Goal: Information Seeking & Learning: Learn about a topic

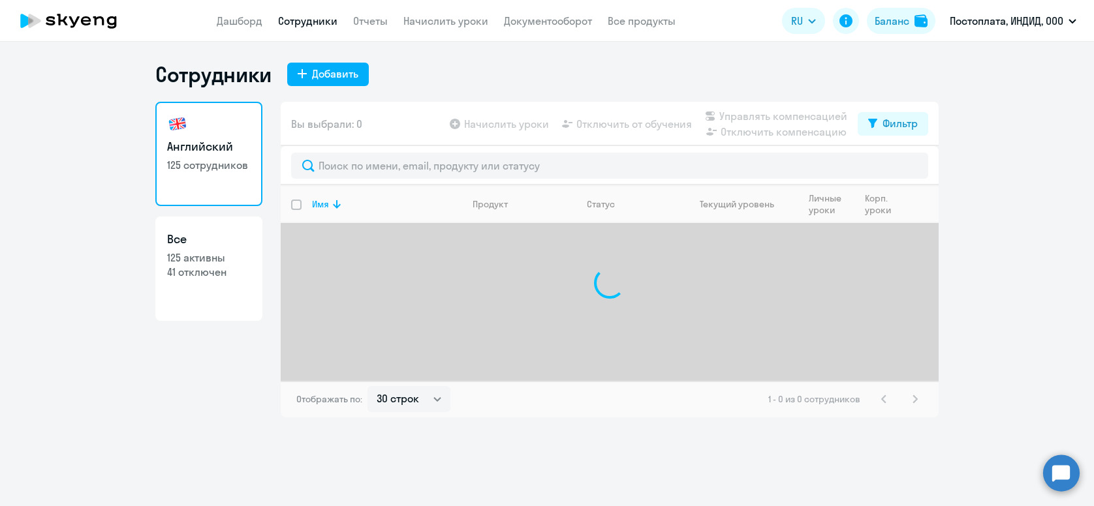
select select "30"
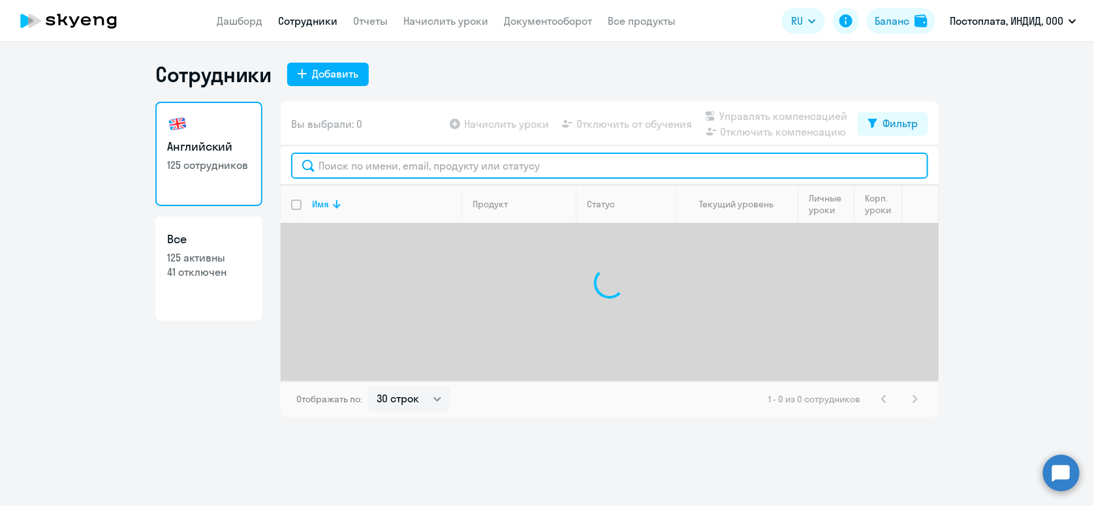
click at [465, 166] on input "text" at bounding box center [609, 166] width 637 height 26
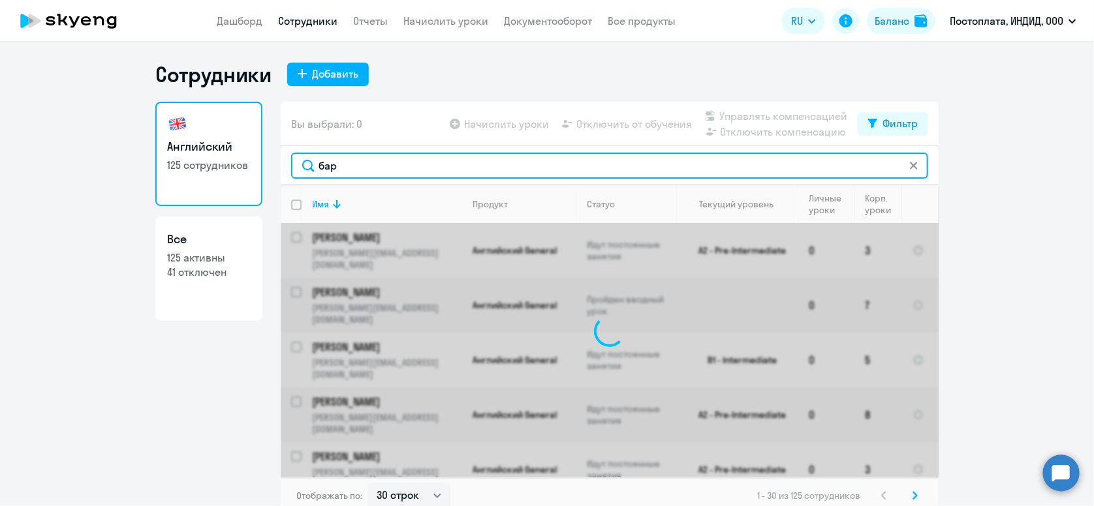
type input "барм"
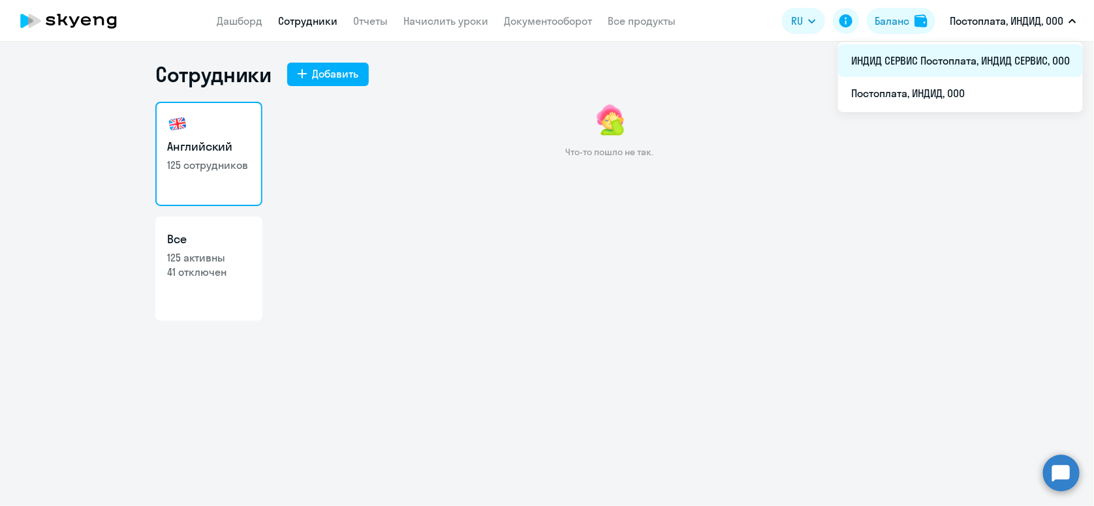
click at [963, 55] on li "ИНДИД СЕРВИС Постоплата, ИНДИД СЕРВИС, ООО" at bounding box center [960, 60] width 245 height 33
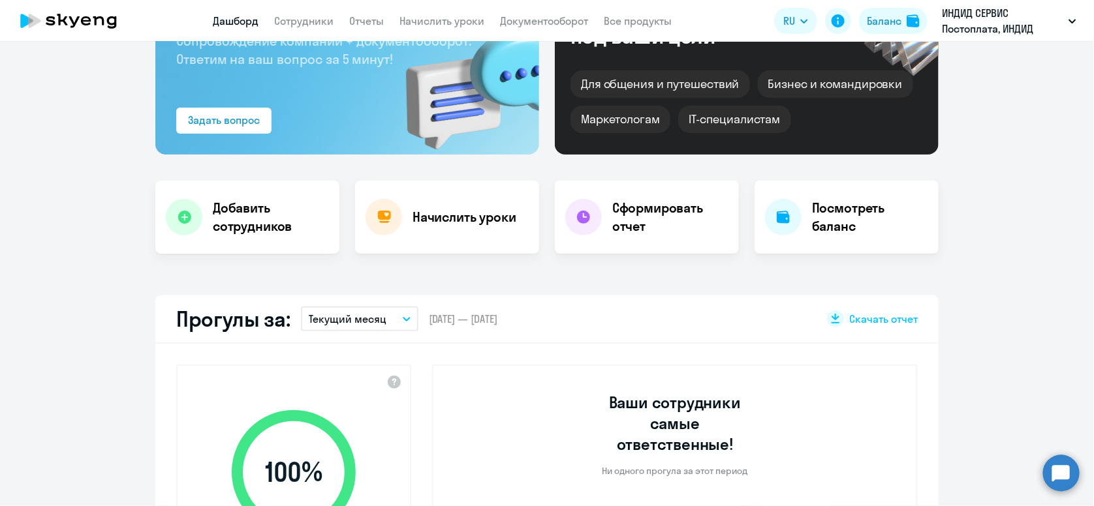
select select "30"
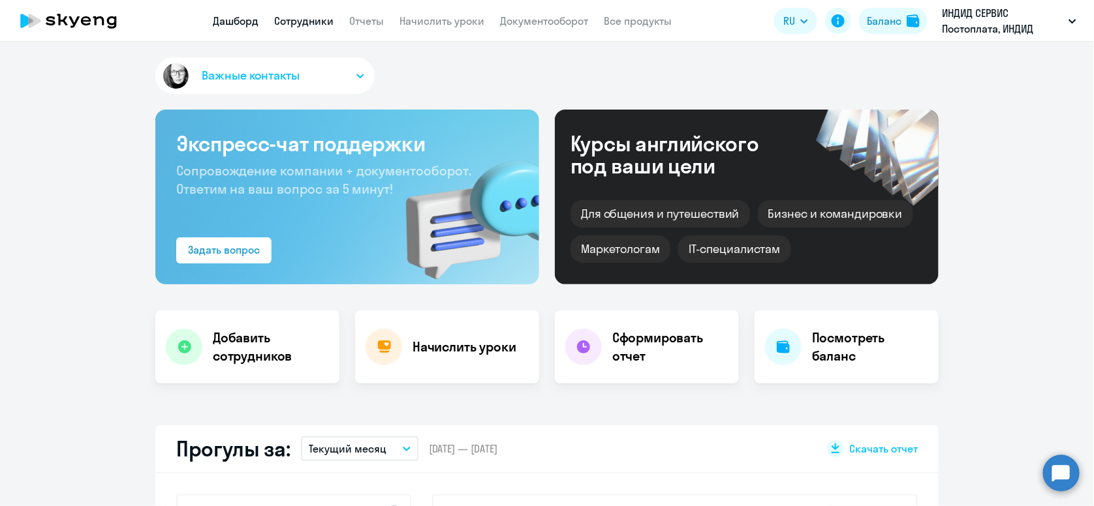
click at [302, 22] on link "Сотрудники" at bounding box center [303, 20] width 59 height 13
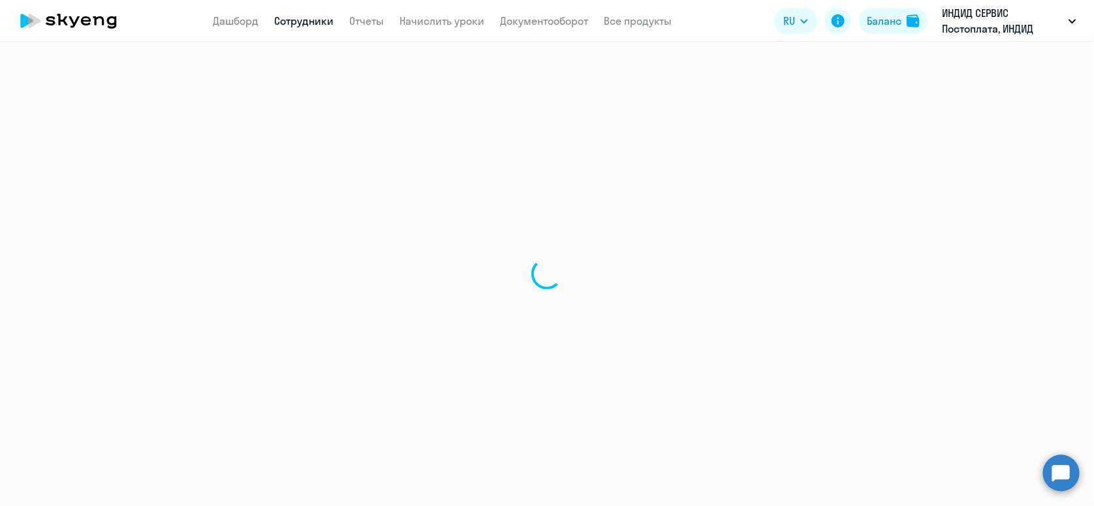
select select "30"
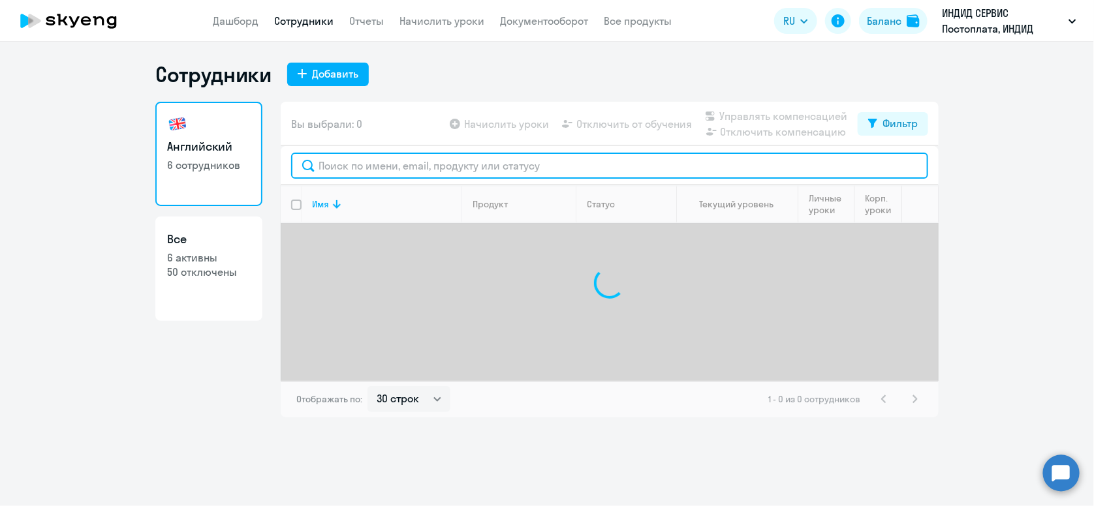
click at [444, 155] on input "text" at bounding box center [609, 166] width 637 height 26
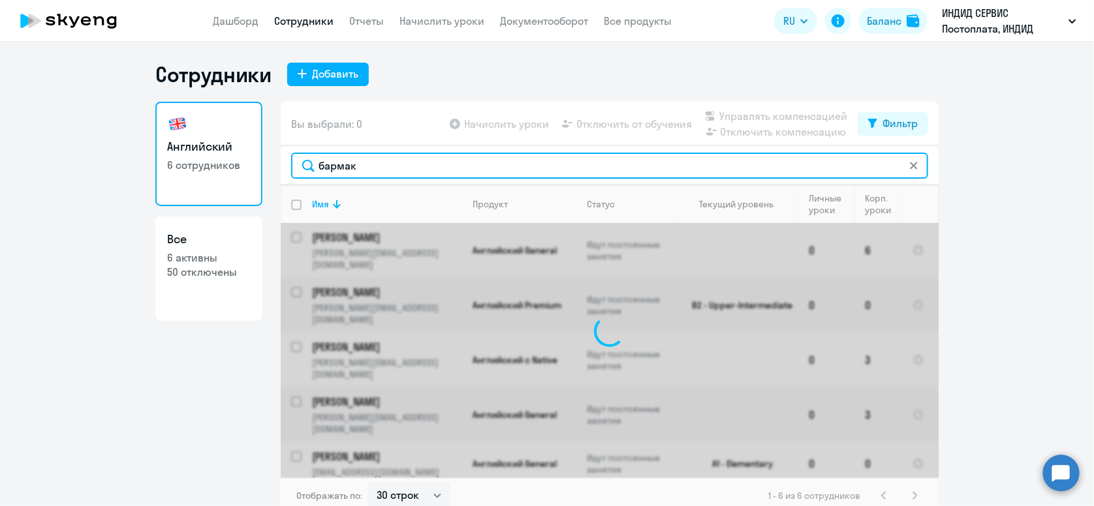
type input "бармако"
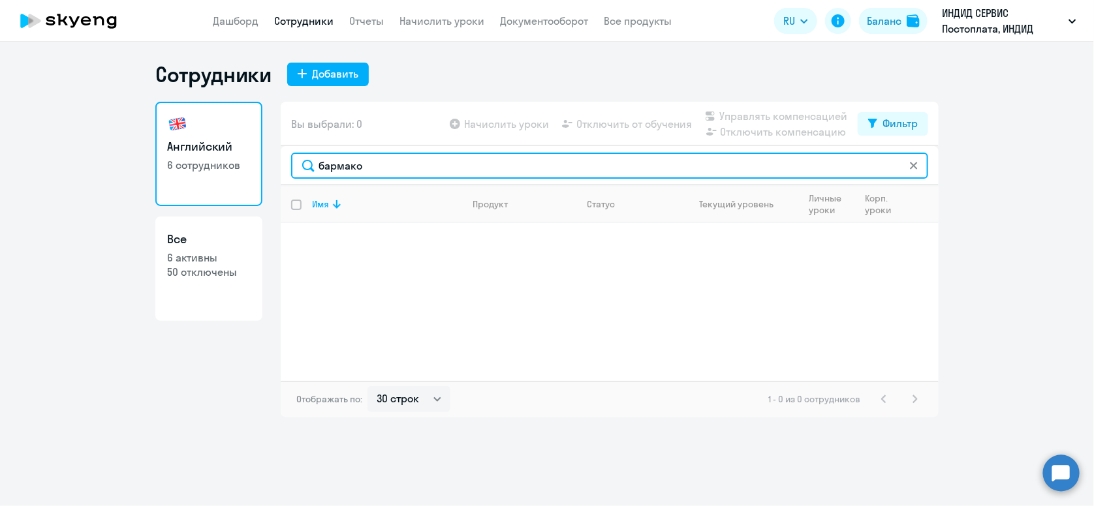
drag, startPoint x: 390, startPoint y: 166, endPoint x: 277, endPoint y: 171, distance: 113.7
click at [273, 168] on div "Английский 6 сотрудников Все 6 активны 50 отключены Вы выбрали: 0 Начислить уро…" at bounding box center [546, 260] width 783 height 316
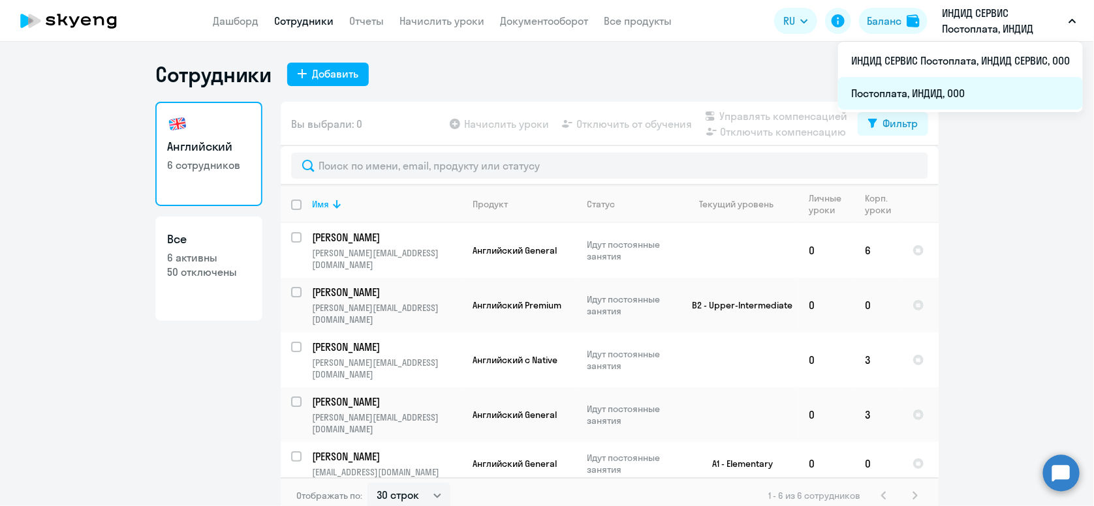
click at [911, 98] on li "Постоплата, ИНДИД, ООО" at bounding box center [960, 93] width 245 height 33
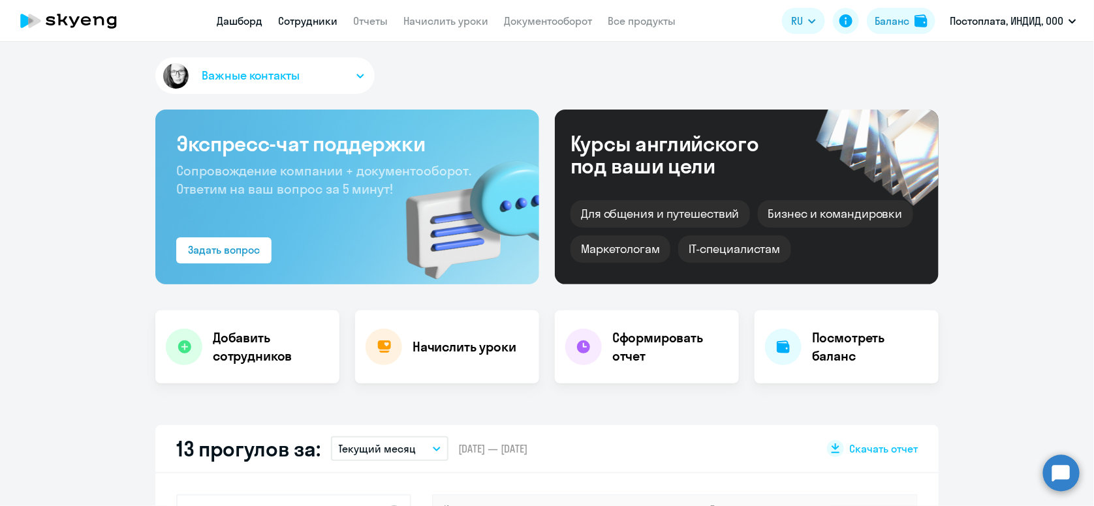
click at [308, 25] on link "Сотрудники" at bounding box center [307, 20] width 59 height 13
select select "30"
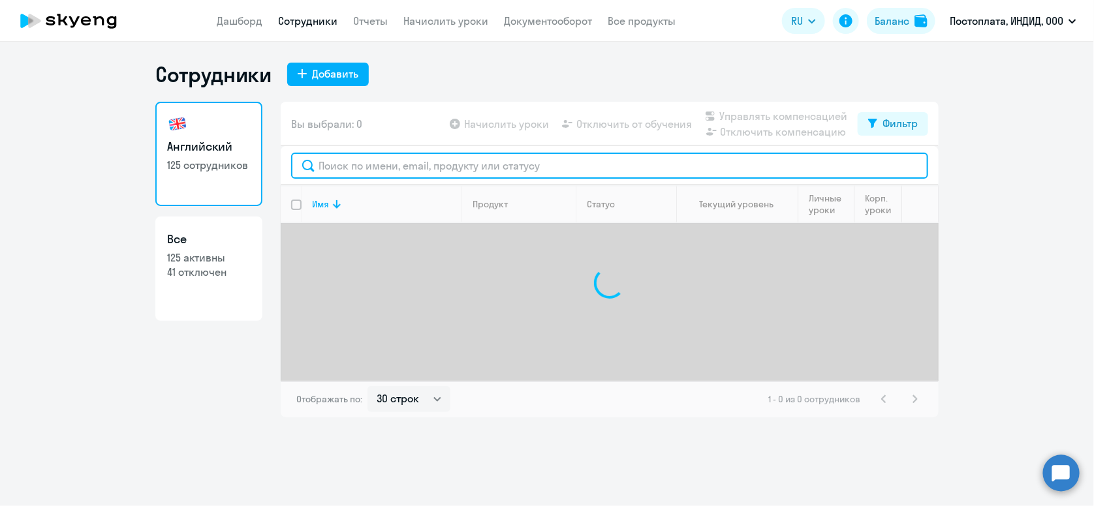
click at [487, 164] on input "text" at bounding box center [609, 166] width 637 height 26
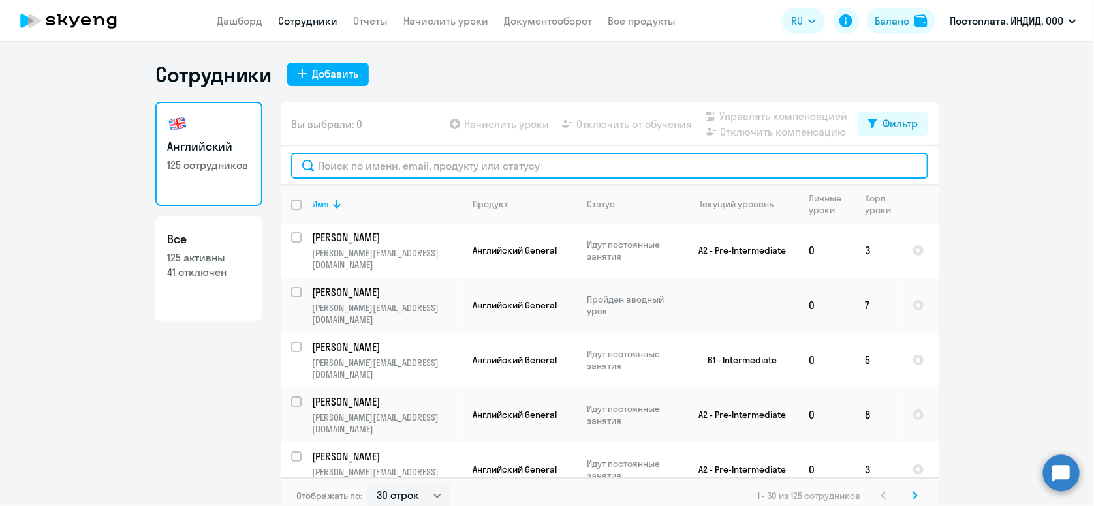
type input "б"
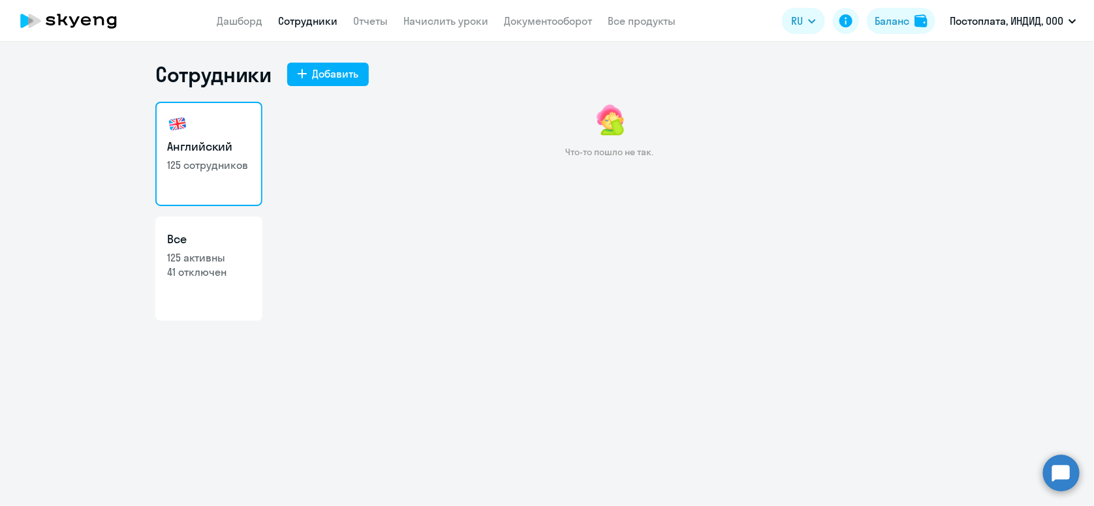
click at [322, 23] on link "Сотрудники" at bounding box center [307, 20] width 59 height 13
click at [484, 27] on link "Начислить уроки" at bounding box center [445, 20] width 85 height 13
click at [371, 11] on app-header "Дашборд Сотрудники Отчеты Начислить уроки Документооборот Все продукты Дашборд …" at bounding box center [547, 21] width 1094 height 42
click at [373, 15] on link "Отчеты" at bounding box center [370, 20] width 35 height 13
click at [389, 26] on nav "Дашборд Сотрудники Отчеты Начислить уроки Документооборот Все продукты" at bounding box center [446, 21] width 459 height 16
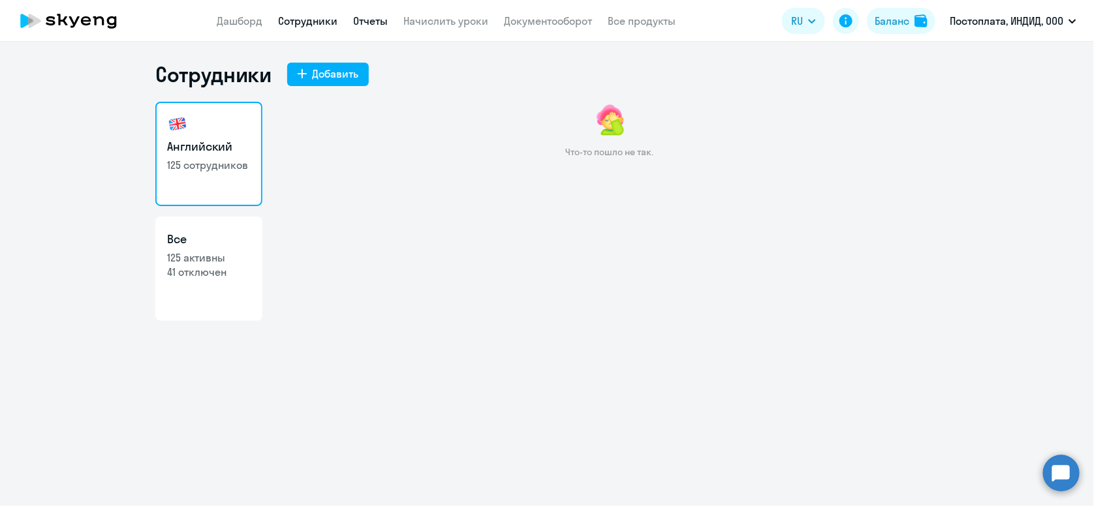
click at [376, 22] on link "Отчеты" at bounding box center [370, 20] width 35 height 13
click at [366, 14] on link "Отчеты" at bounding box center [370, 20] width 35 height 13
click at [366, 10] on app-header "Дашборд Сотрудники Отчеты Начислить уроки Документооборот Все продукты Дашборд …" at bounding box center [547, 21] width 1094 height 42
click at [357, 18] on link "Отчеты" at bounding box center [370, 20] width 35 height 13
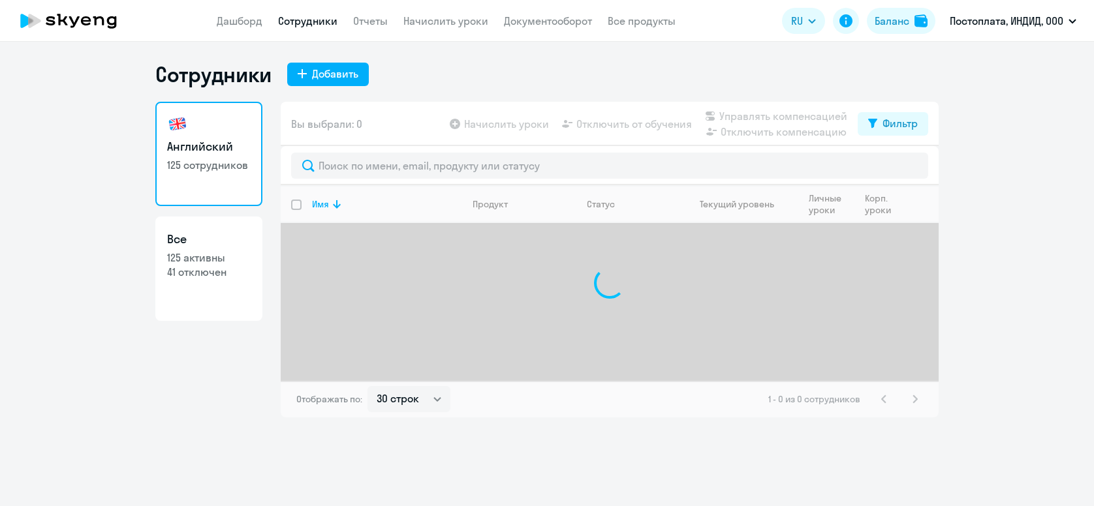
select select "30"
click at [364, 23] on link "Отчеты" at bounding box center [370, 20] width 35 height 13
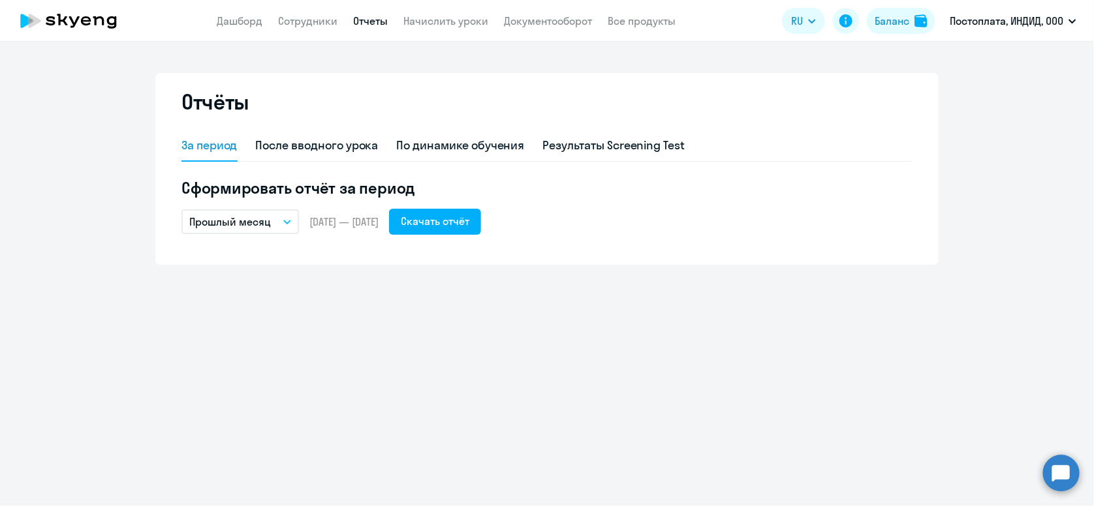
click at [375, 23] on link "Отчеты" at bounding box center [370, 20] width 35 height 13
click at [441, 227] on div "Скачать отчёт" at bounding box center [435, 221] width 69 height 16
click at [452, 20] on link "Начислить уроки" at bounding box center [445, 20] width 85 height 13
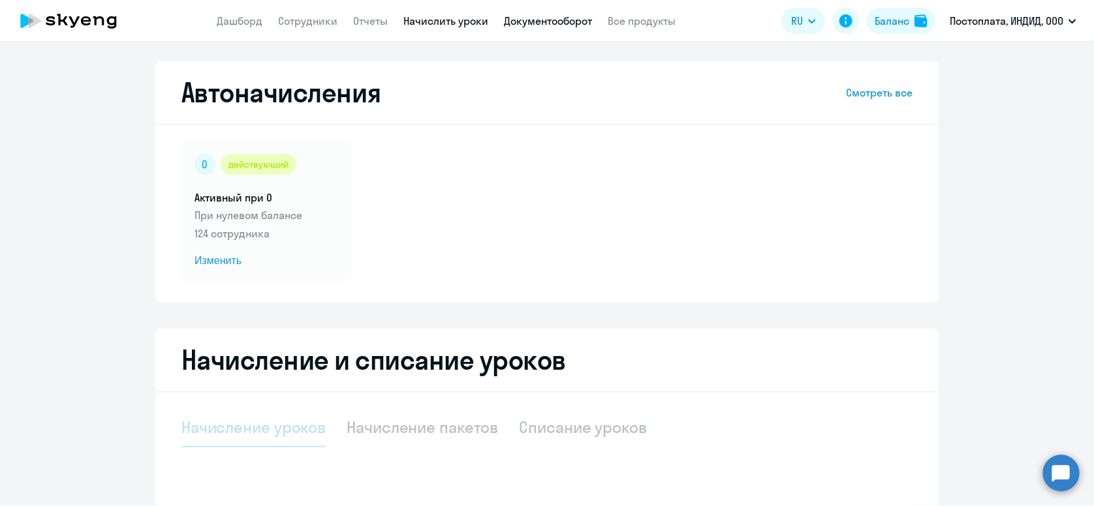
select select "10"
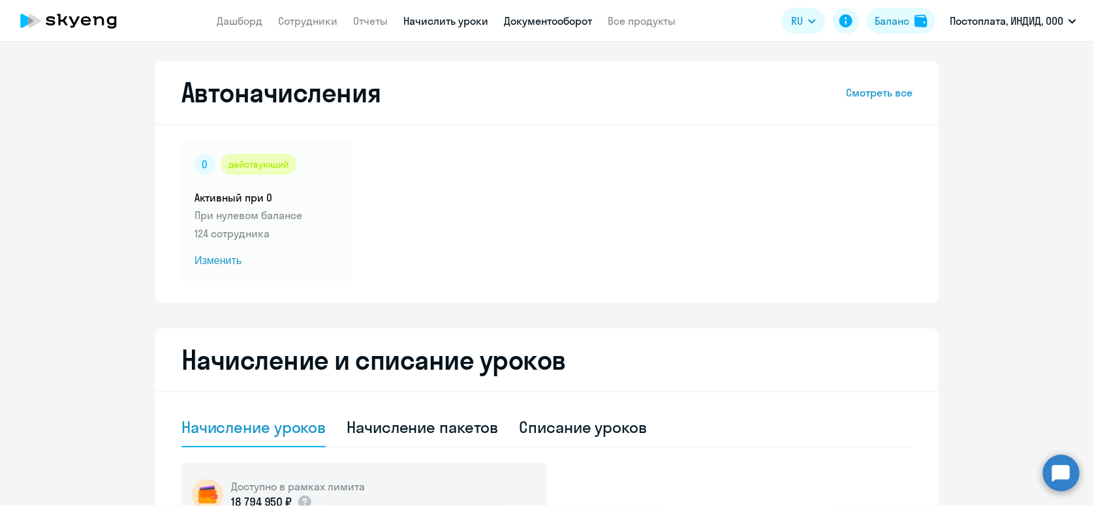
click at [529, 19] on link "Документооборот" at bounding box center [548, 20] width 88 height 13
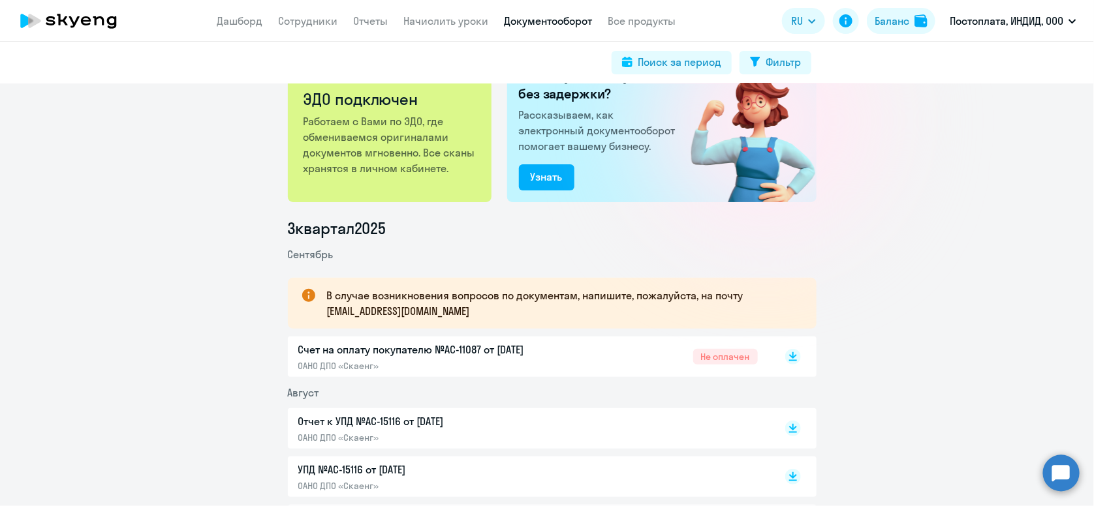
scroll to position [196, 0]
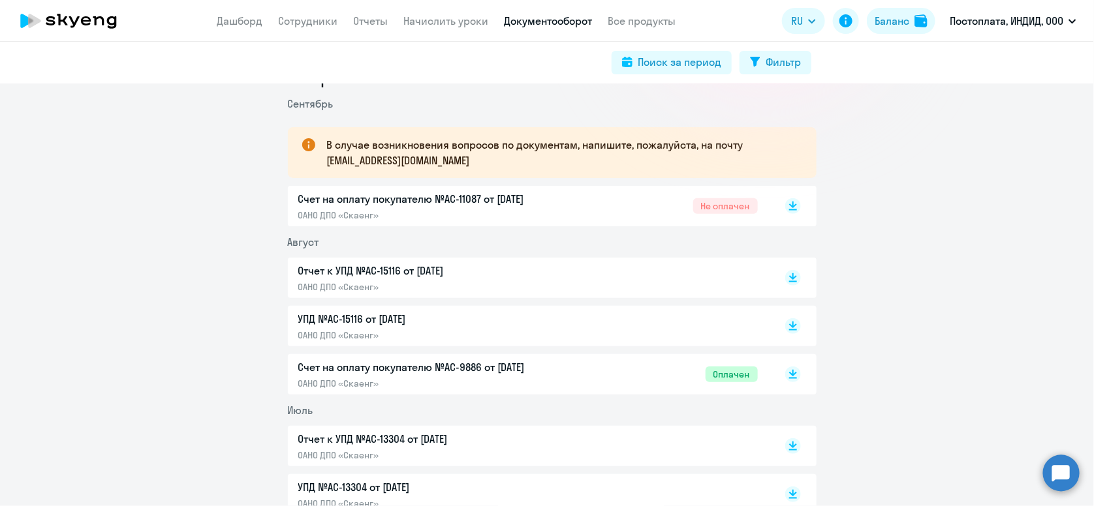
click at [461, 274] on p "Отчет к УПД №AC-15116 от 31.08.2025" at bounding box center [435, 271] width 274 height 16
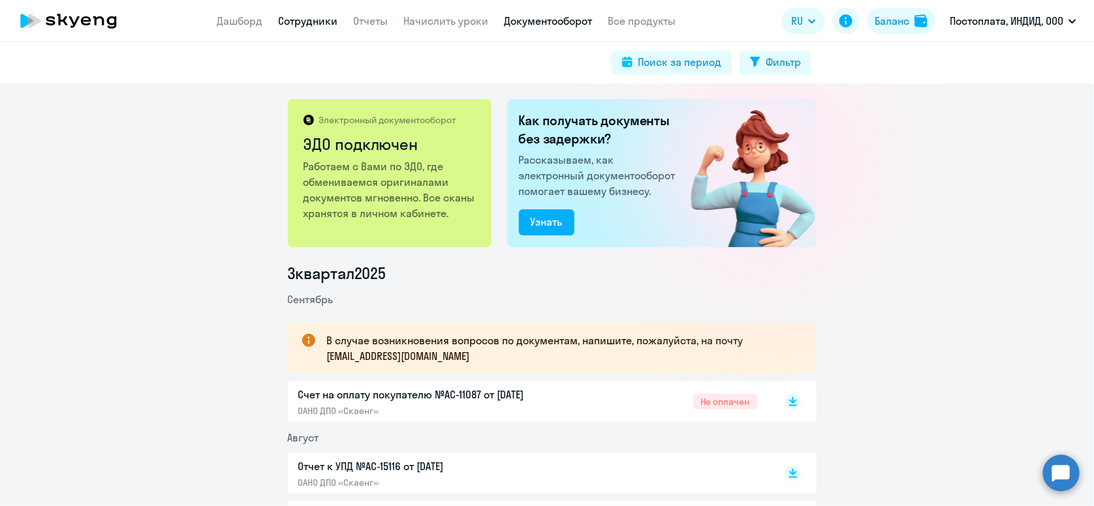
click at [327, 22] on link "Сотрудники" at bounding box center [307, 20] width 59 height 13
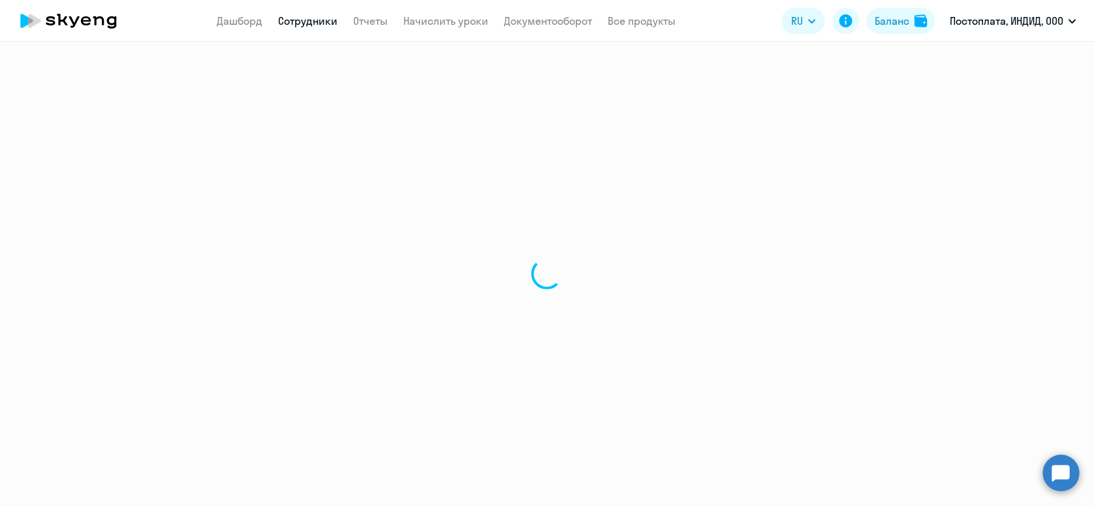
select select "30"
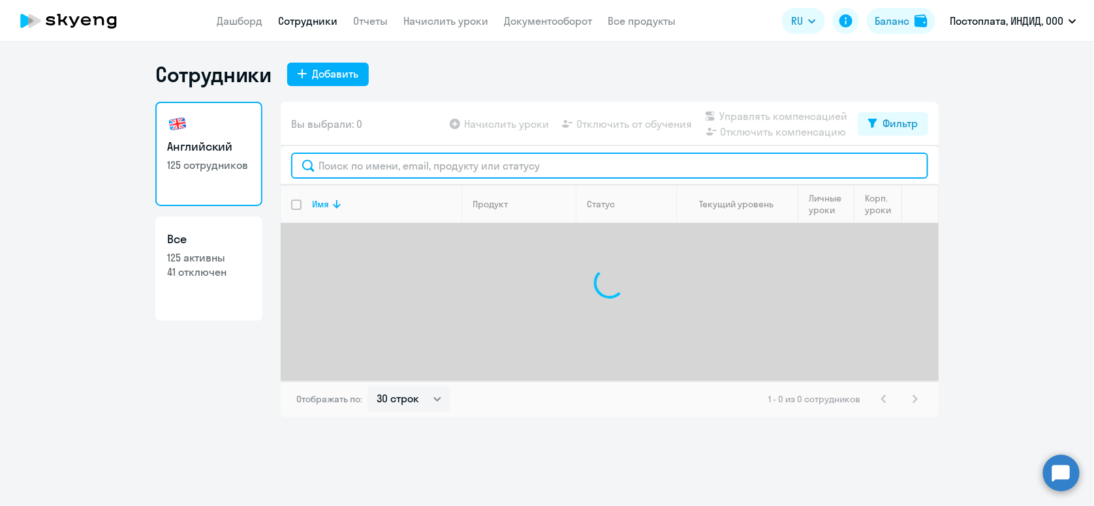
click at [357, 163] on input "text" at bounding box center [609, 166] width 637 height 26
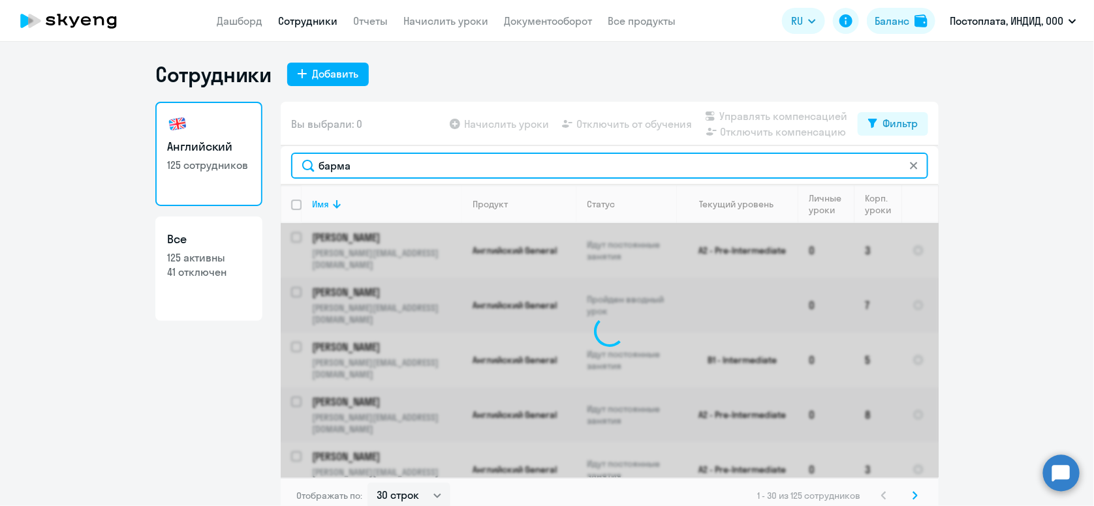
type input "бармак"
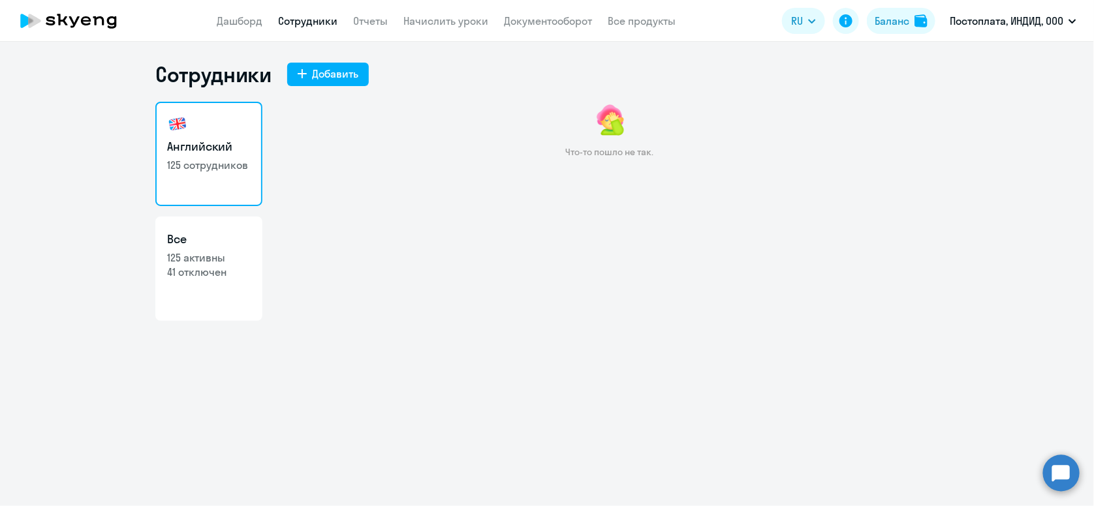
click at [317, 28] on app-menu-item-link "Сотрудники" at bounding box center [307, 21] width 59 height 16
click at [314, 19] on link "Сотрудники" at bounding box center [307, 20] width 59 height 13
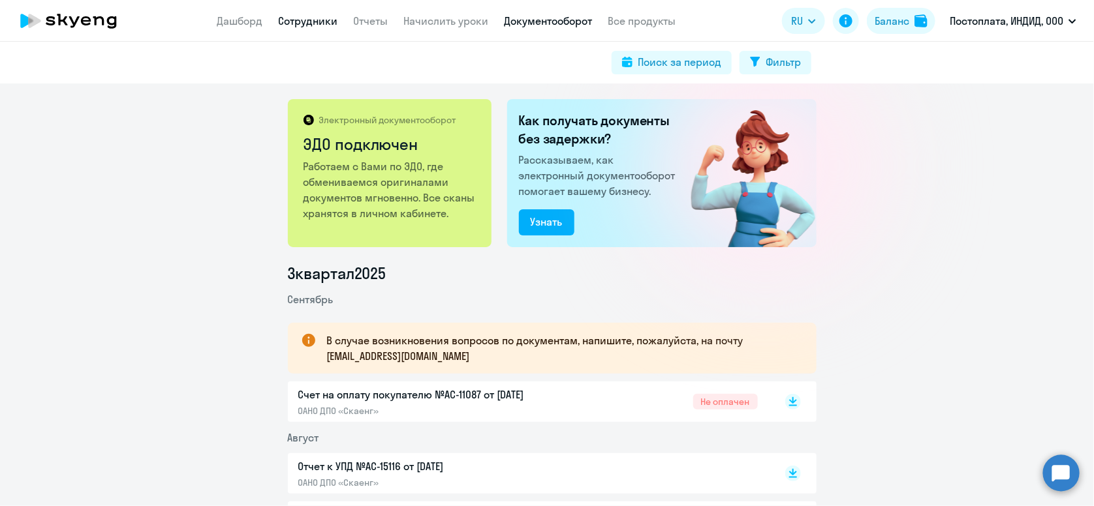
click at [307, 23] on link "Сотрудники" at bounding box center [307, 20] width 59 height 13
select select "30"
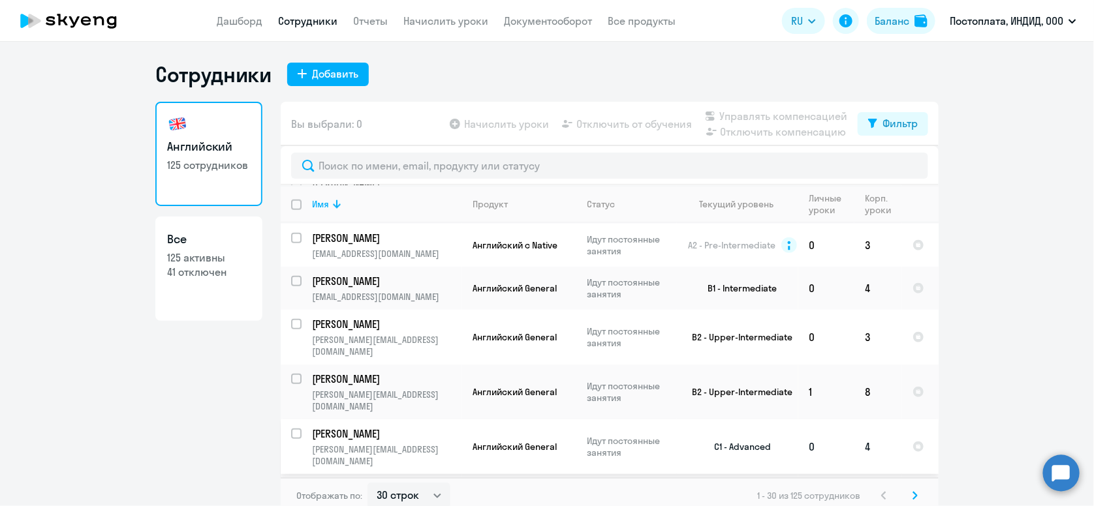
scroll to position [522, 0]
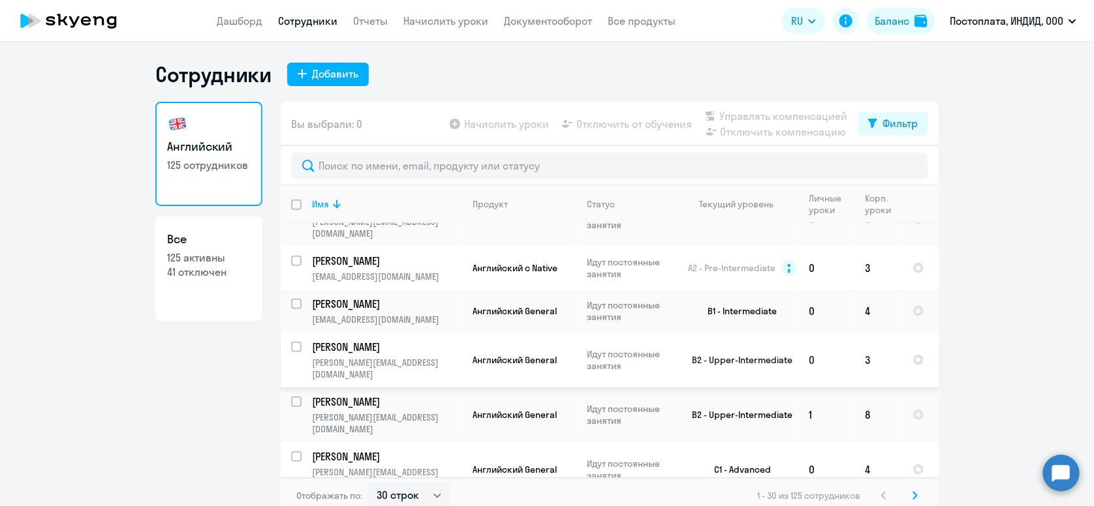
click at [444, 357] on p "[PERSON_NAME][EMAIL_ADDRESS][DOMAIN_NAME]" at bounding box center [386, 368] width 149 height 23
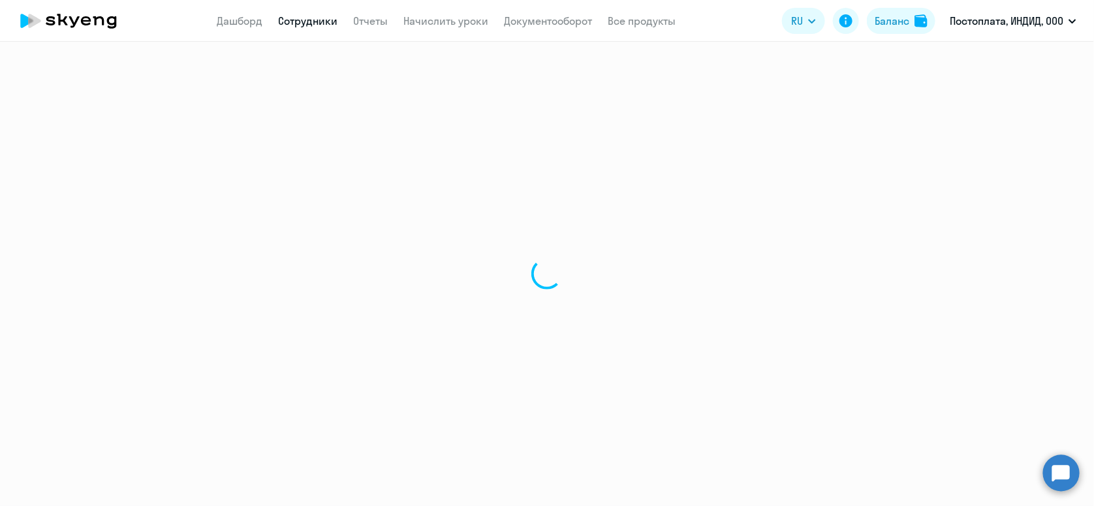
select select "english"
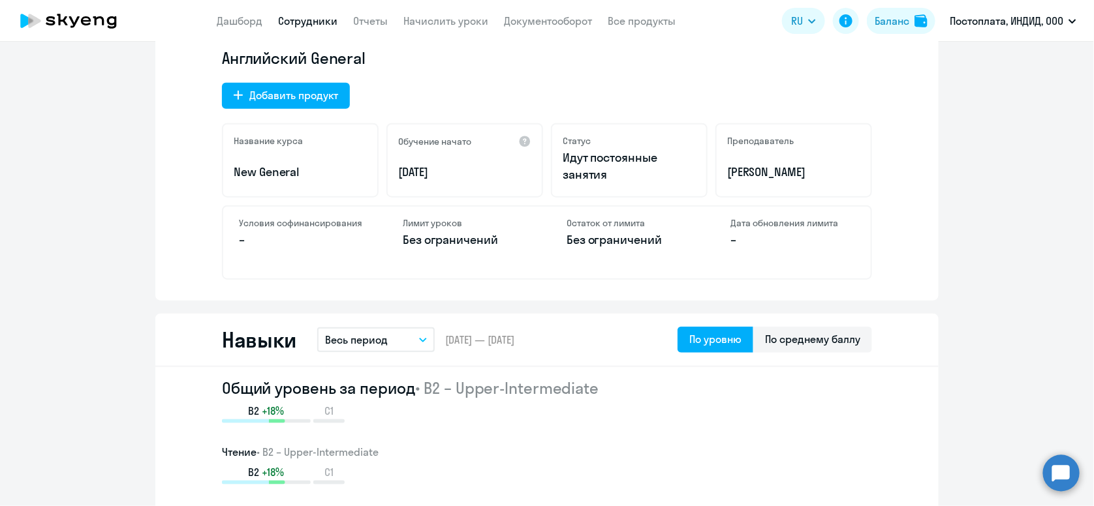
drag, startPoint x: 161, startPoint y: 290, endPoint x: 161, endPoint y: 281, distance: 9.1
click at [161, 290] on div "Текущий уровень • B2 – Upper-Intermediate B2 +18% C1 Пройдено 56 уроков До повы…" at bounding box center [546, 49] width 783 height 503
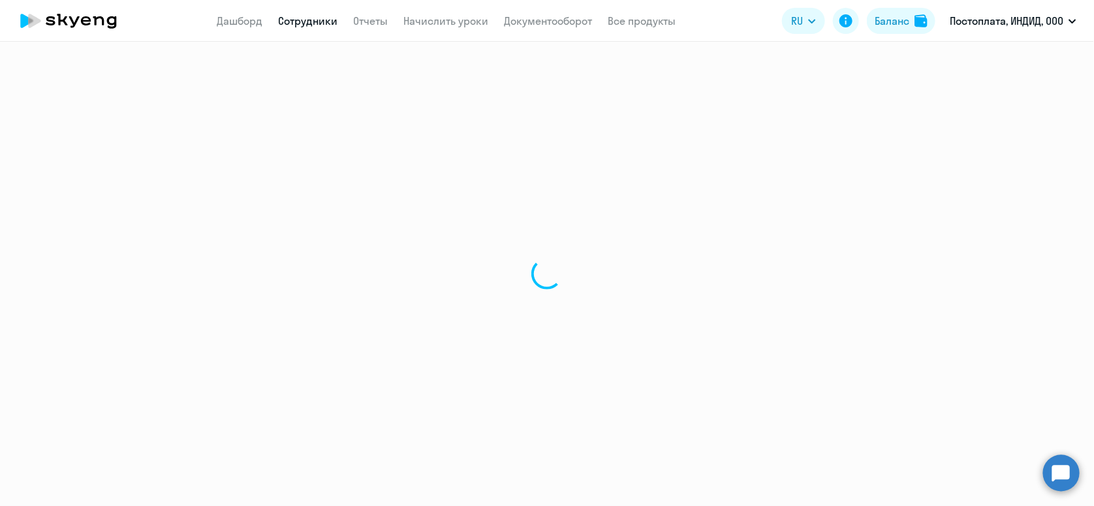
select select "30"
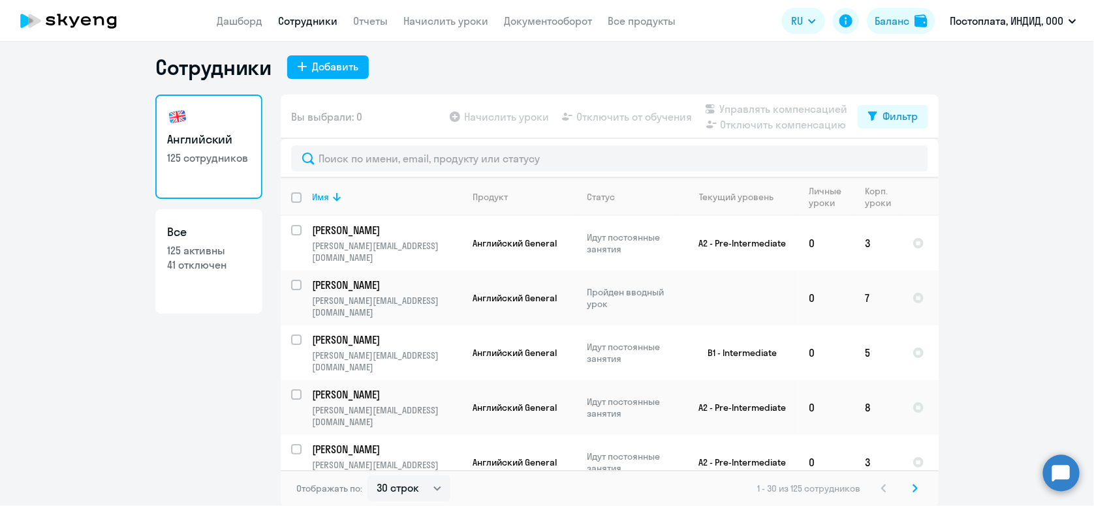
click at [915, 488] on svg-icon at bounding box center [915, 489] width 16 height 16
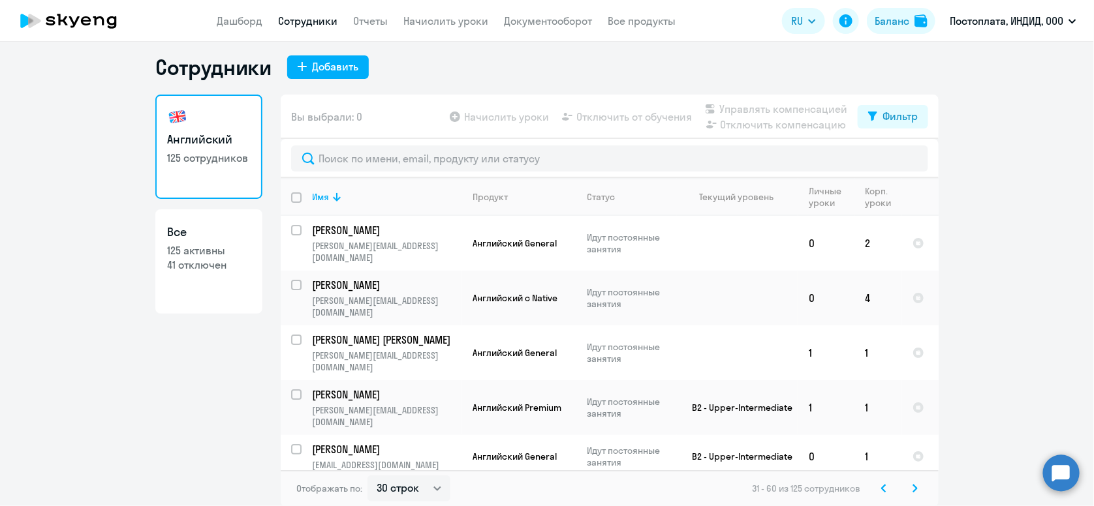
click at [915, 488] on svg-icon at bounding box center [915, 489] width 16 height 16
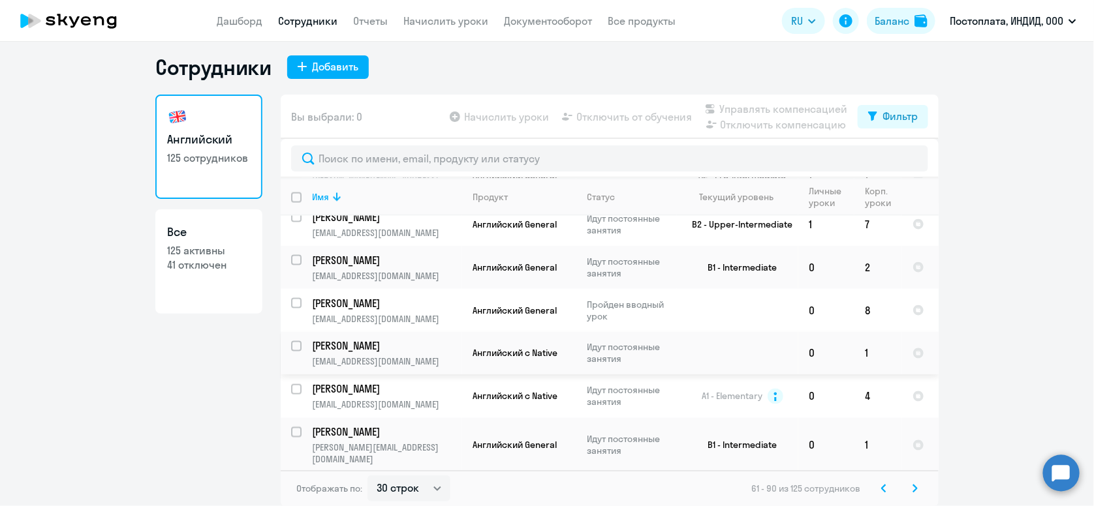
scroll to position [1072, 0]
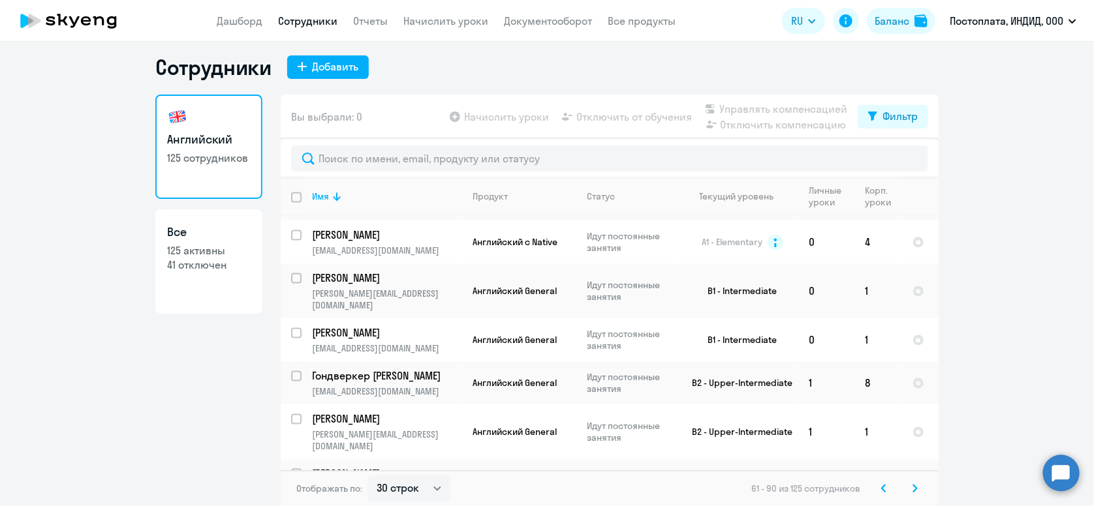
click at [912, 488] on icon at bounding box center [914, 488] width 5 height 9
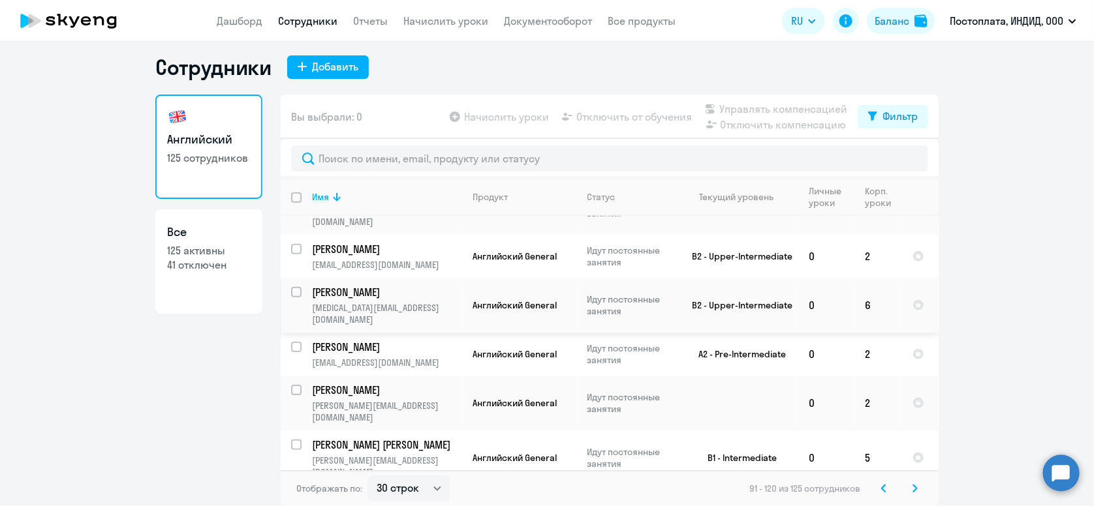
scroll to position [392, 0]
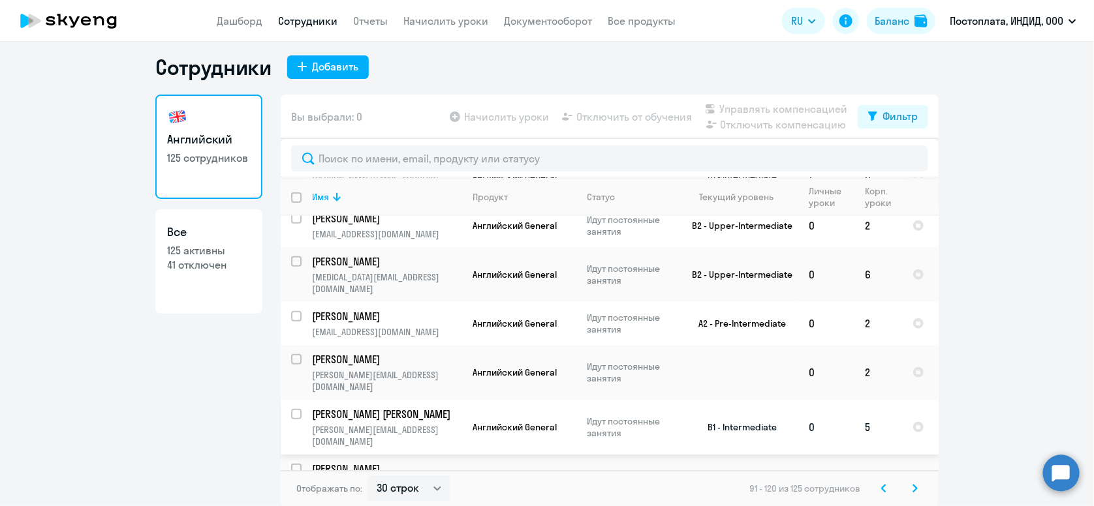
click at [469, 400] on td "Английский General" at bounding box center [519, 427] width 114 height 55
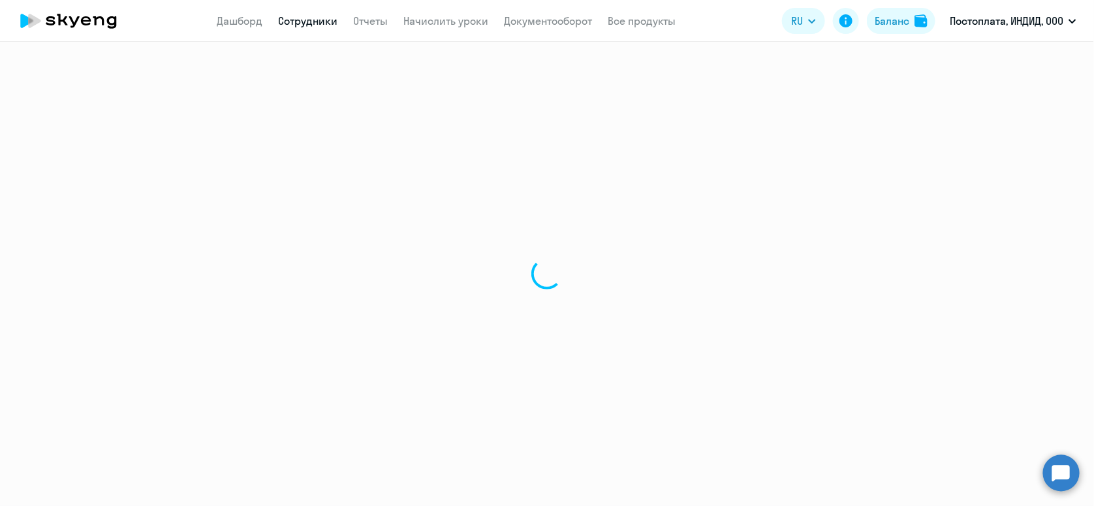
select select "english"
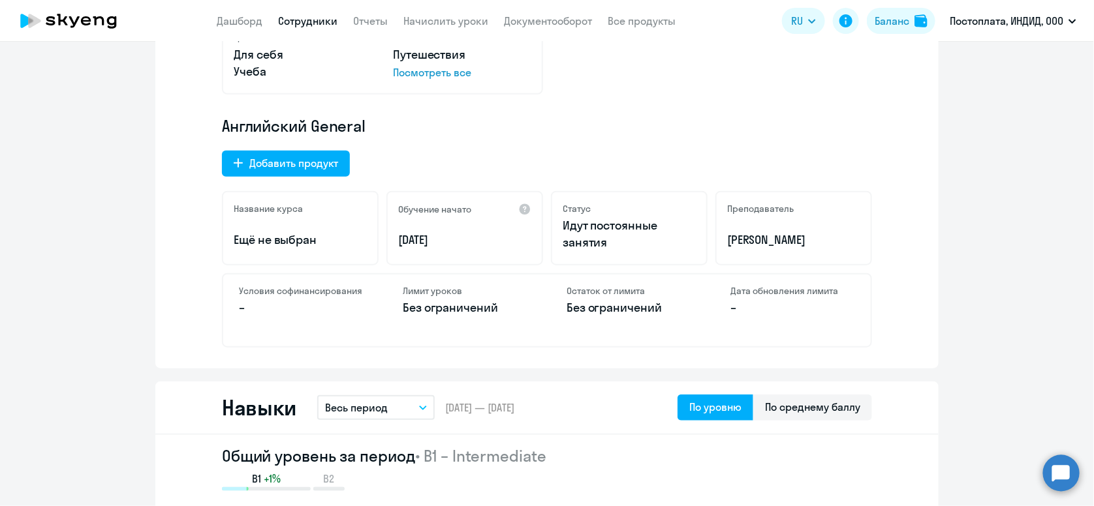
scroll to position [392, 0]
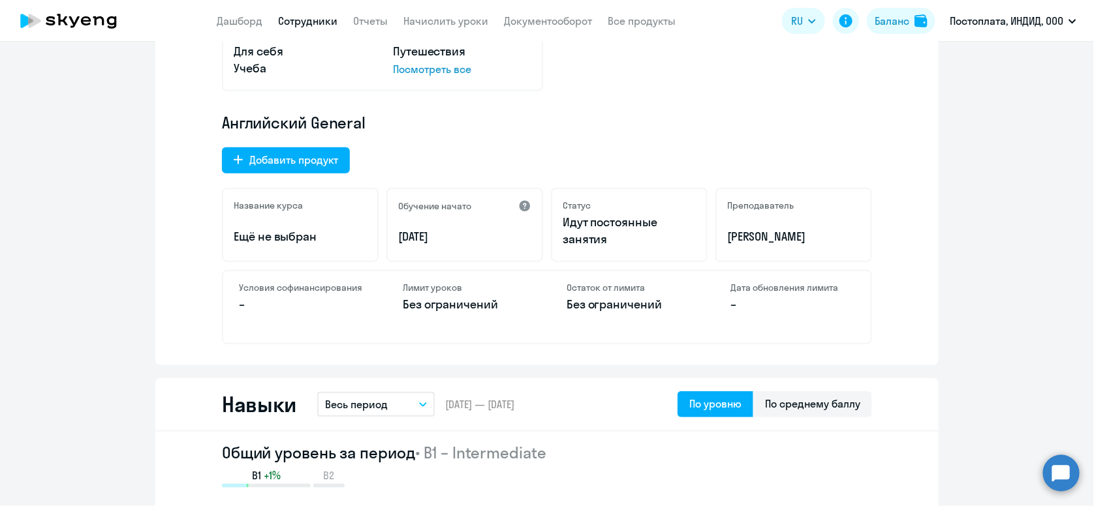
click at [521, 202] on div at bounding box center [524, 206] width 13 height 13
